Goal: Navigation & Orientation: Go to known website

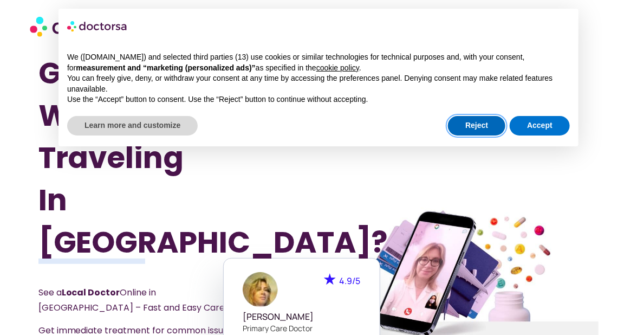
click at [474, 121] on button "Reject" at bounding box center [476, 126] width 57 height 20
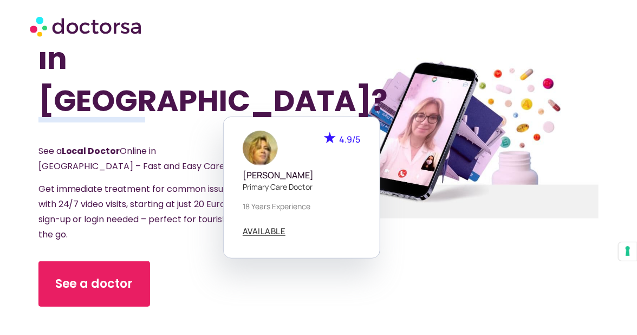
scroll to position [144, 0]
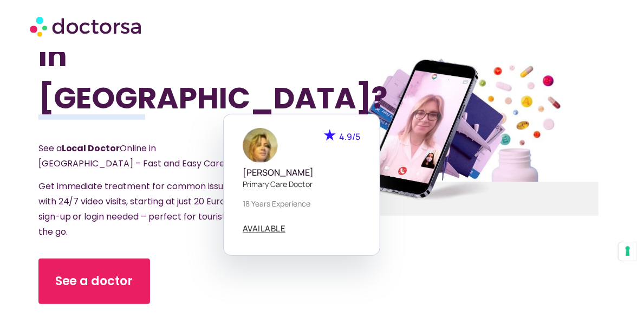
click at [154, 180] on span "Get immediate treatment for common issues with 24/7 video visits, starting at j…" at bounding box center [140, 209] width 205 height 58
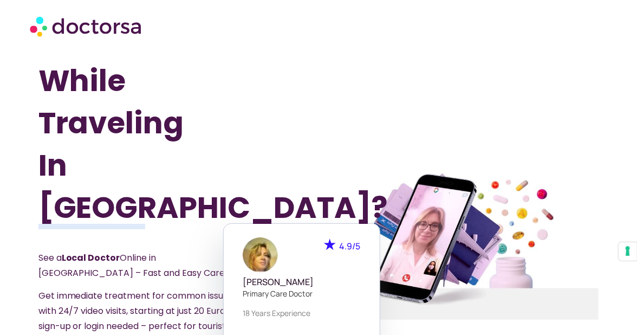
scroll to position [0, 0]
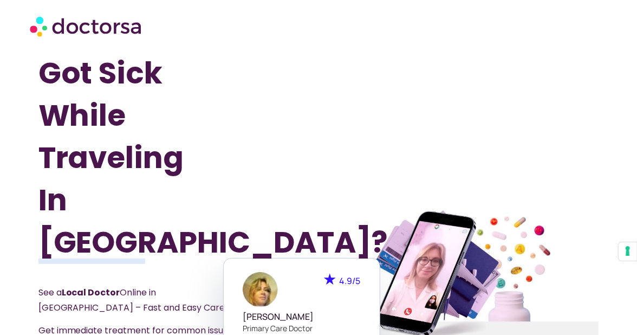
click at [40, 21] on img at bounding box center [87, 26] width 114 height 33
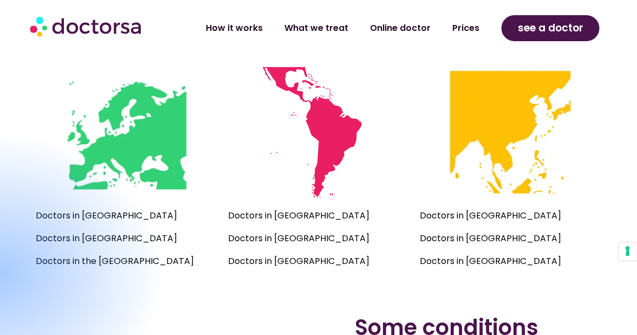
scroll to position [767, 0]
